Goal: Transaction & Acquisition: Book appointment/travel/reservation

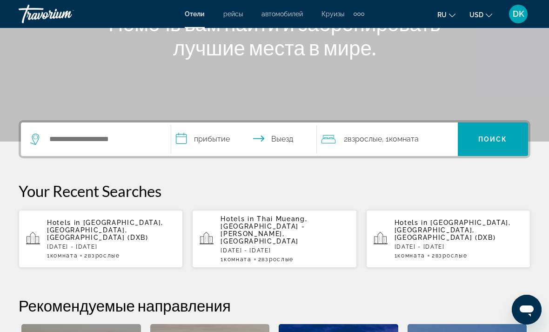
scroll to position [134, 0]
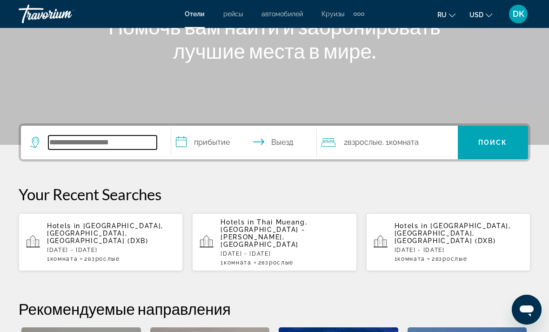
click at [64, 146] on input "Search widget" at bounding box center [102, 142] width 108 height 14
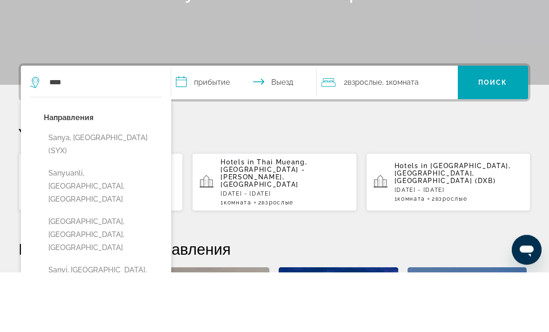
click at [70, 189] on button "Sanya, [GEOGRAPHIC_DATA] (SYX)" at bounding box center [103, 204] width 118 height 31
type input "**********"
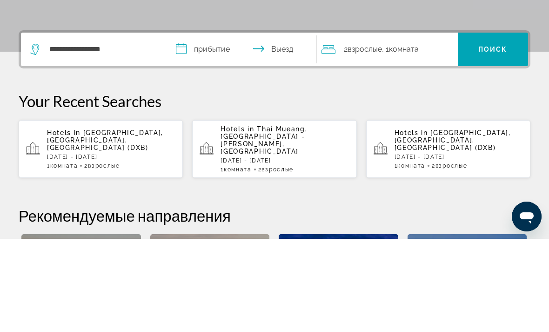
click at [217, 126] on input "**********" at bounding box center [245, 144] width 149 height 36
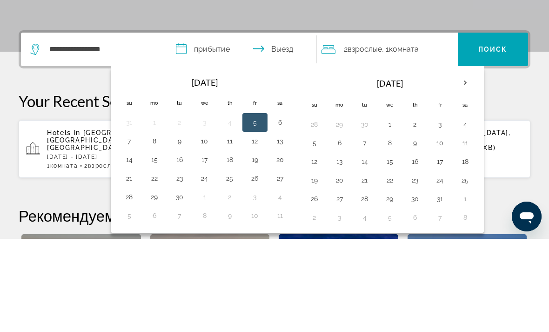
scroll to position [227, 0]
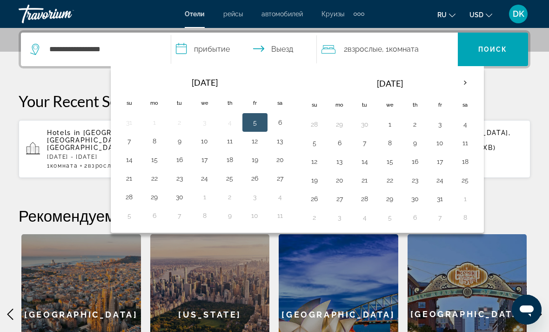
click at [469, 83] on th "Next month" at bounding box center [465, 83] width 25 height 20
click at [314, 183] on button "16" at bounding box center [314, 180] width 15 height 13
click at [317, 196] on button "23" at bounding box center [314, 198] width 15 height 13
type input "**********"
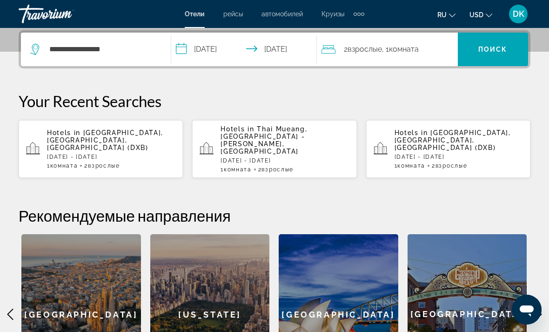
click at [504, 52] on span "Поиск" at bounding box center [492, 49] width 29 height 7
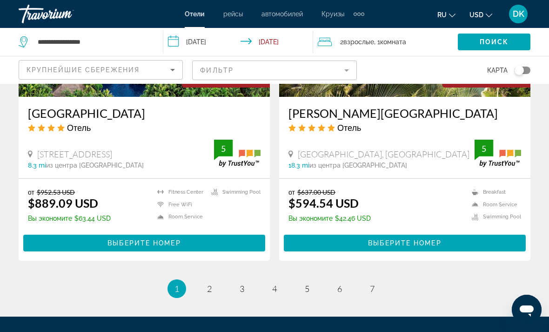
scroll to position [1881, 0]
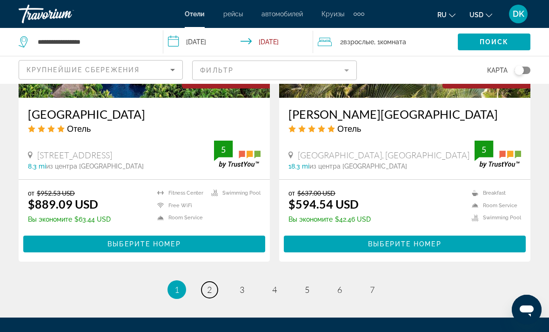
click at [214, 281] on link "page 2" at bounding box center [209, 289] width 16 height 16
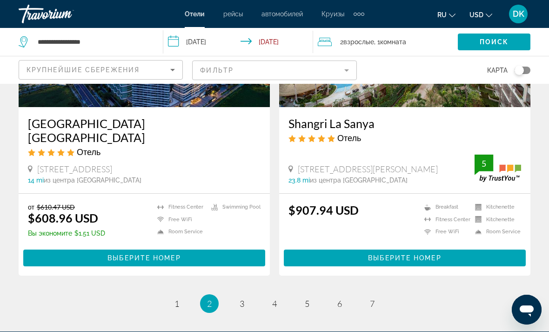
scroll to position [1895, 0]
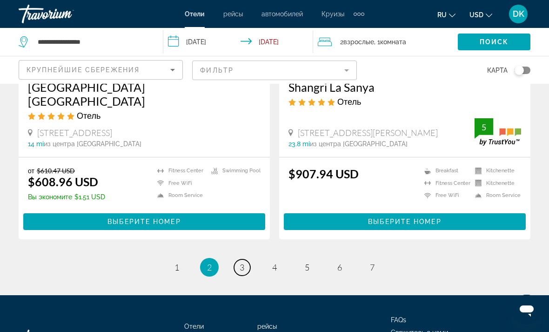
click at [242, 262] on span "3" at bounding box center [242, 267] width 5 height 10
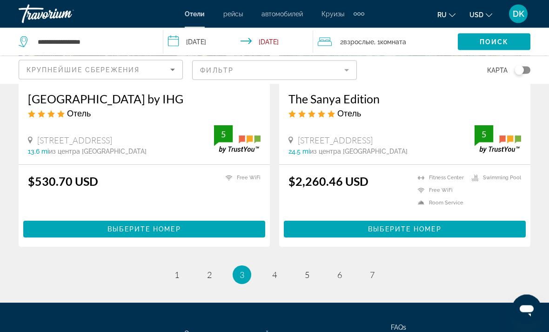
scroll to position [1854, 0]
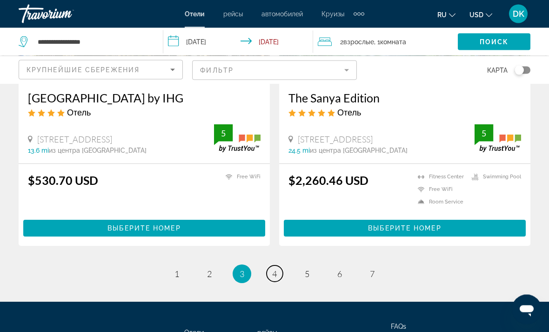
click at [280, 274] on link "page 4" at bounding box center [275, 274] width 16 height 16
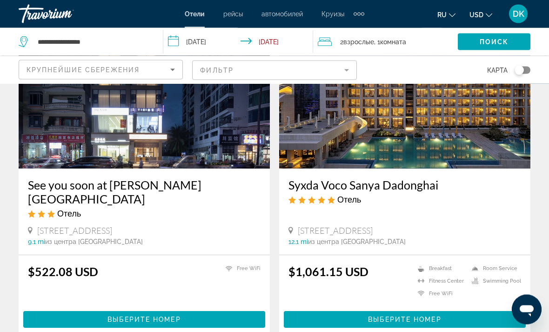
scroll to position [1791, 0]
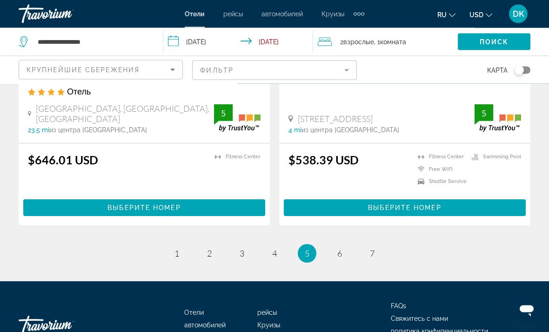
scroll to position [1903, 0]
